Goal: Task Accomplishment & Management: Manage account settings

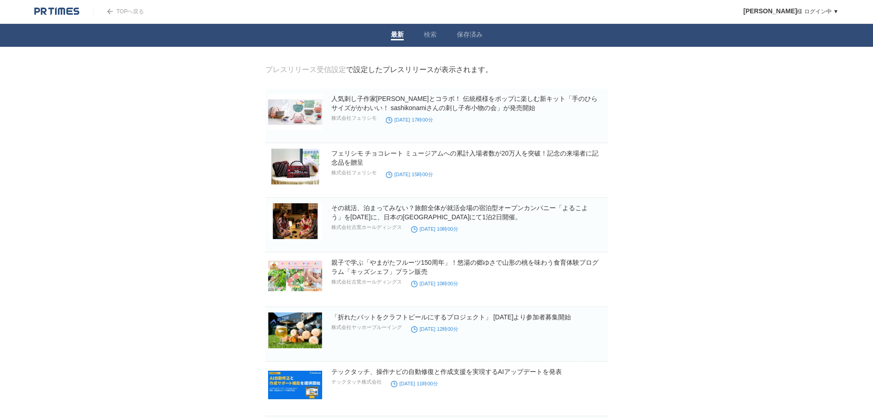
click at [421, 40] on li "検索" at bounding box center [430, 35] width 33 height 23
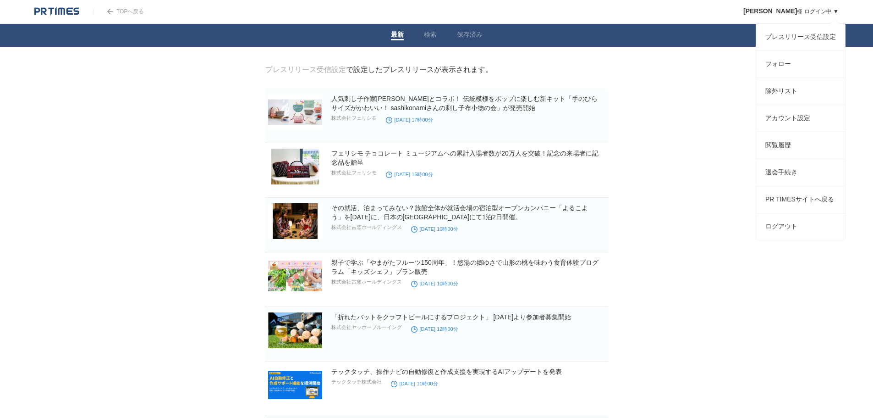
click at [811, 15] on div "島野　江里子 様 ログイン中 ▼ プレスリリース受信設定 フォロー 除外リスト アカウント設定 閲覧履歴 退会手続き PR TIMESサイトへ戻る ログアウト" at bounding box center [784, 11] width 109 height 23
click at [780, 68] on link "フォロー" at bounding box center [800, 64] width 89 height 27
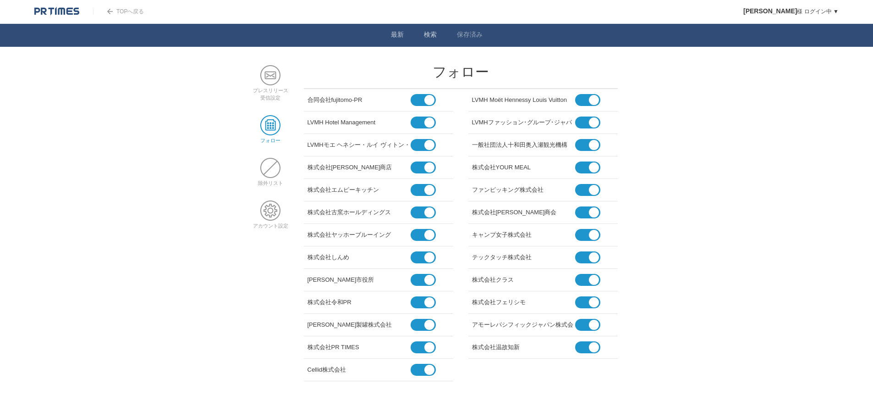
drag, startPoint x: 425, startPoint y: 34, endPoint x: 420, endPoint y: 44, distance: 10.5
click at [426, 34] on link "検索" at bounding box center [430, 36] width 13 height 10
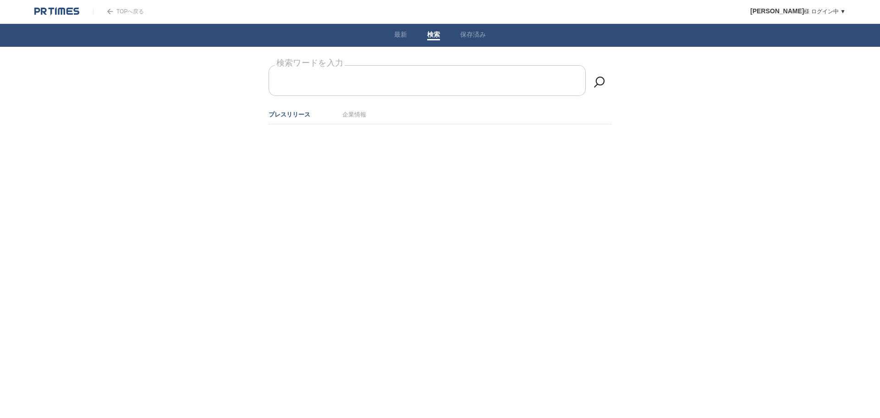
click at [392, 88] on input "検索ワードを入力" at bounding box center [427, 80] width 317 height 31
type input "ラグノオ"
click at [369, 112] on ul "プレスリリース 企業情報" at bounding box center [440, 114] width 343 height 19
click at [353, 112] on link "企業情報" at bounding box center [354, 114] width 24 height 7
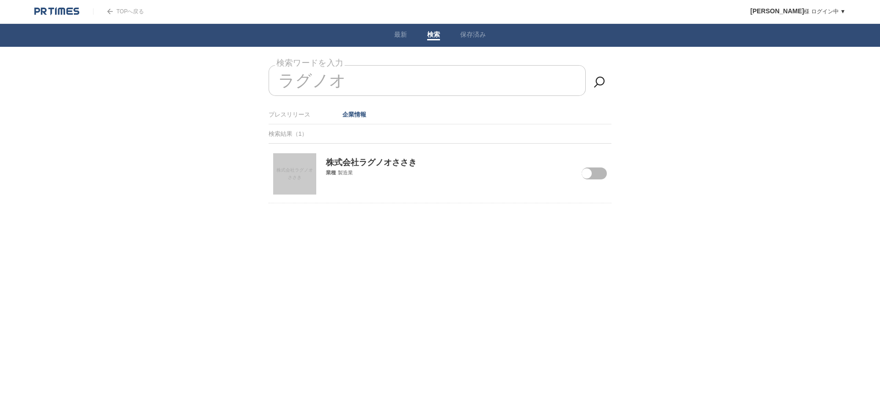
click at [593, 176] on span at bounding box center [587, 179] width 39 height 24
click at [0, 0] on input "checkbox" at bounding box center [0, 0] width 0 height 0
drag, startPoint x: 357, startPoint y: 81, endPoint x: 226, endPoint y: 85, distance: 131.2
click at [226, 85] on body "TOPへ戻る [PERSON_NAME] ログイン中 ▼ プレスリリース受信設定 フォロー 除外リスト アカウント設定 閲覧履歴 退会手続き PR TIMES…" at bounding box center [440, 124] width 880 height 249
click at [394, 34] on li "最新" at bounding box center [400, 35] width 33 height 23
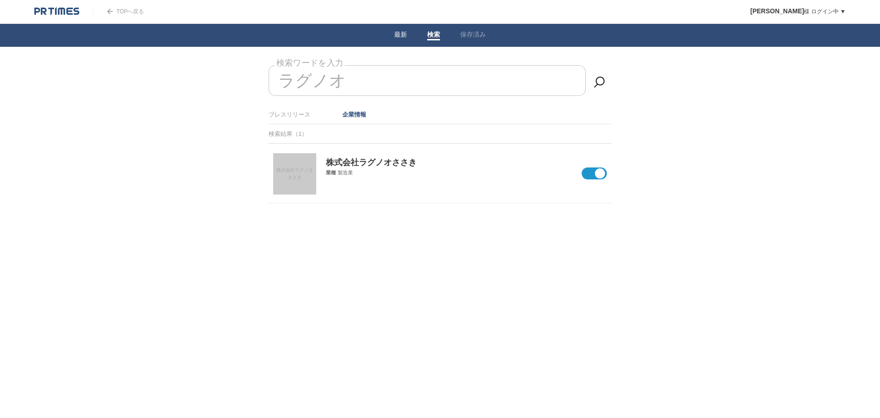
click at [401, 33] on link "最新" at bounding box center [400, 36] width 13 height 10
